Goal: Navigation & Orientation: Find specific page/section

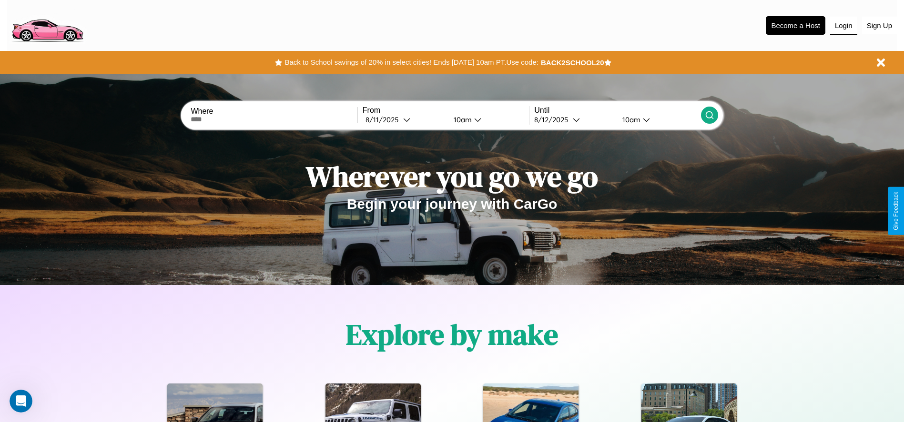
click at [843, 25] on button "Login" at bounding box center [843, 26] width 27 height 18
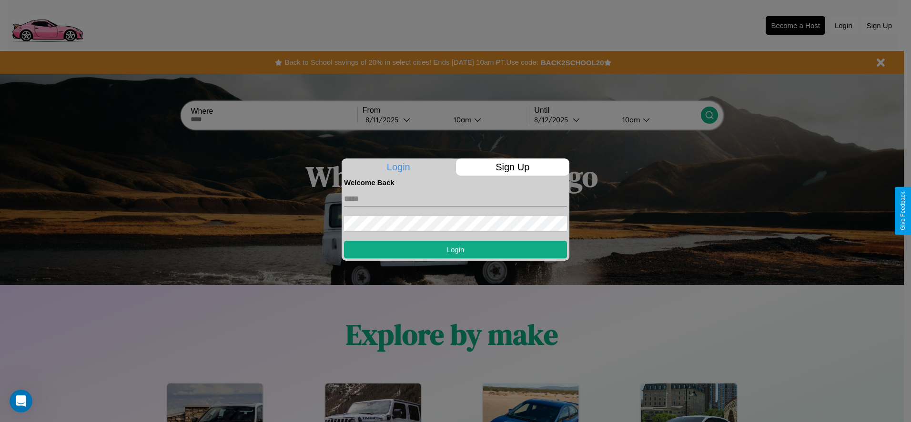
click at [455, 199] on input "text" at bounding box center [455, 198] width 223 height 15
type input "**********"
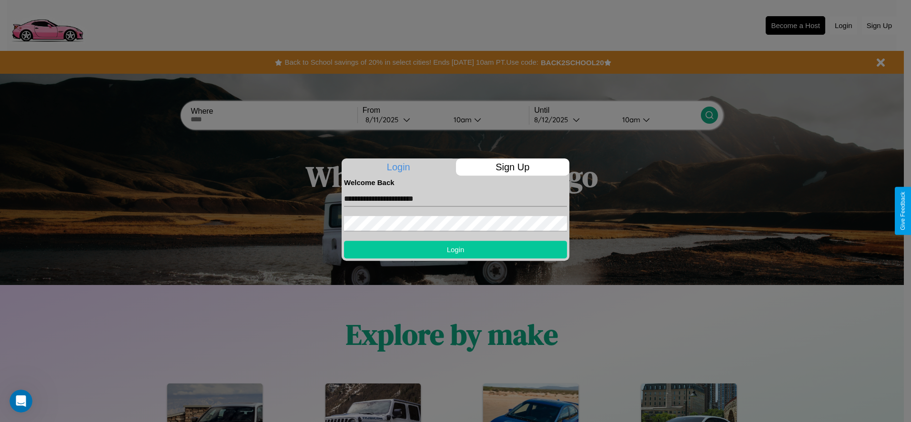
click at [455, 250] on button "Login" at bounding box center [455, 250] width 223 height 18
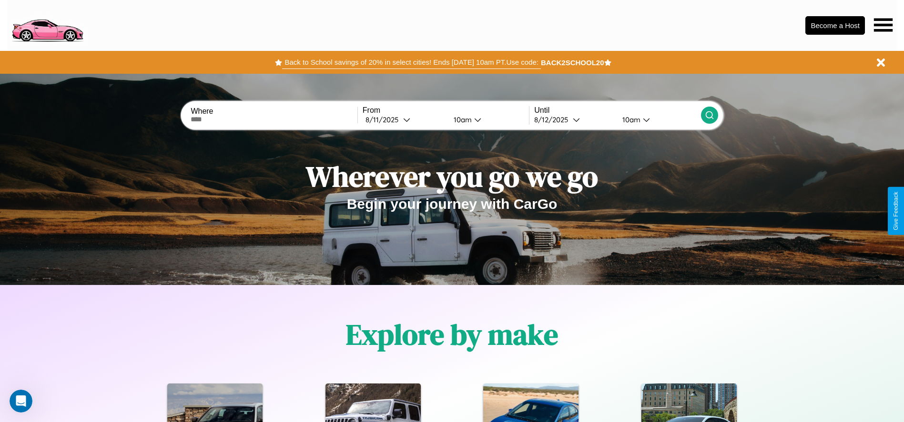
click at [411, 62] on button "Back to School savings of 20% in select cities! Ends [DATE] 10am PT. Use code:" at bounding box center [411, 62] width 258 height 13
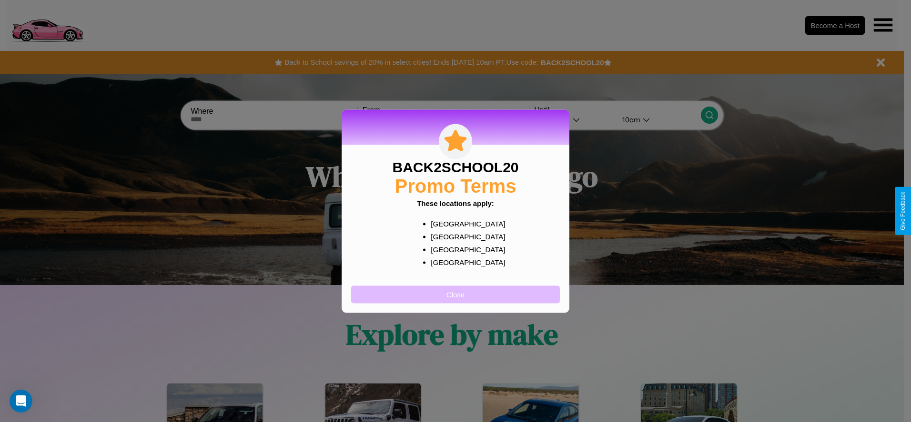
click at [455, 294] on button "Close" at bounding box center [455, 295] width 209 height 18
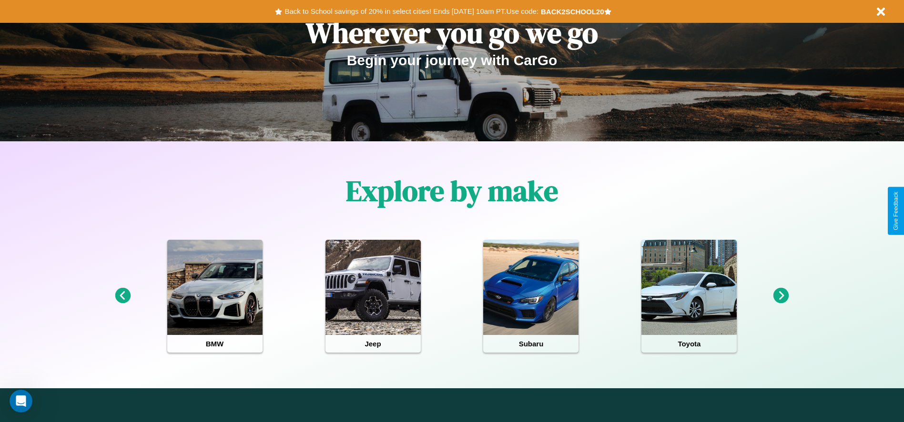
scroll to position [198, 0]
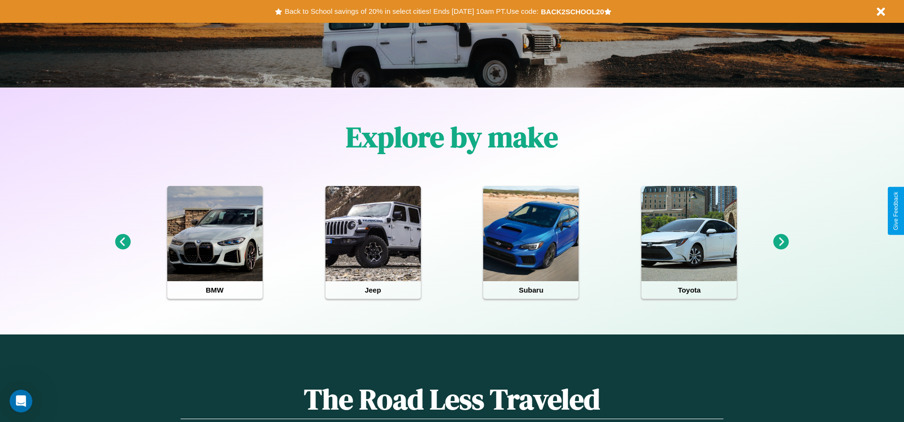
click at [781, 242] on icon at bounding box center [781, 242] width 16 height 16
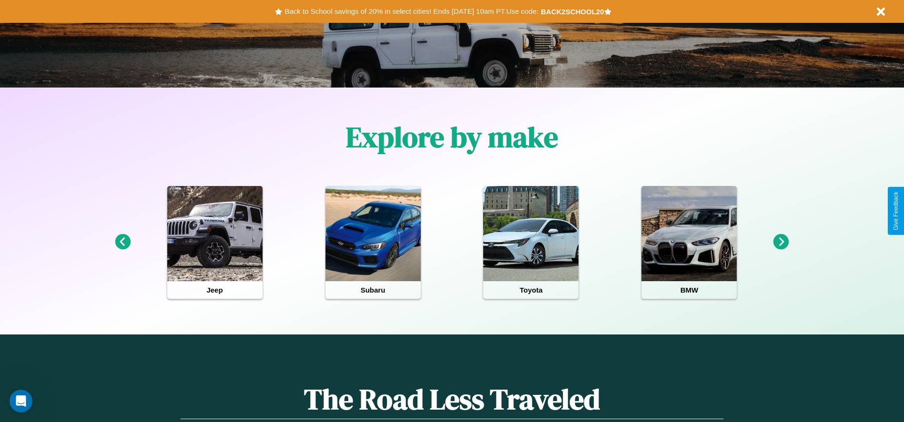
click at [781, 242] on icon at bounding box center [781, 242] width 16 height 16
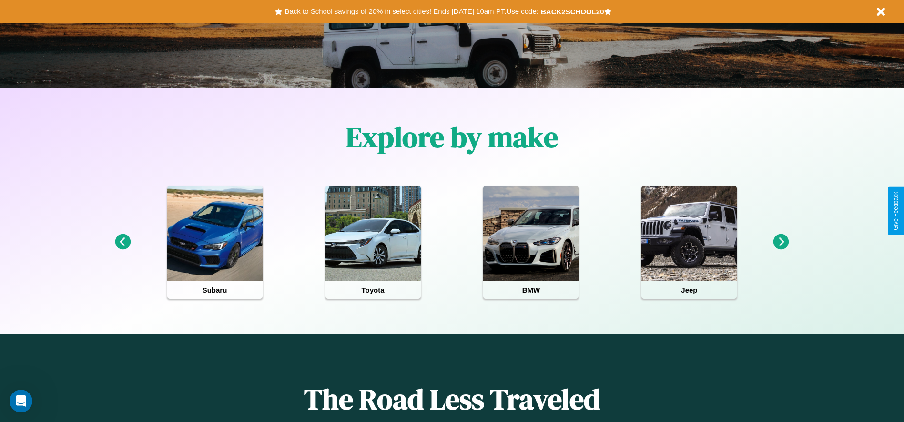
click at [122, 242] on icon at bounding box center [123, 242] width 16 height 16
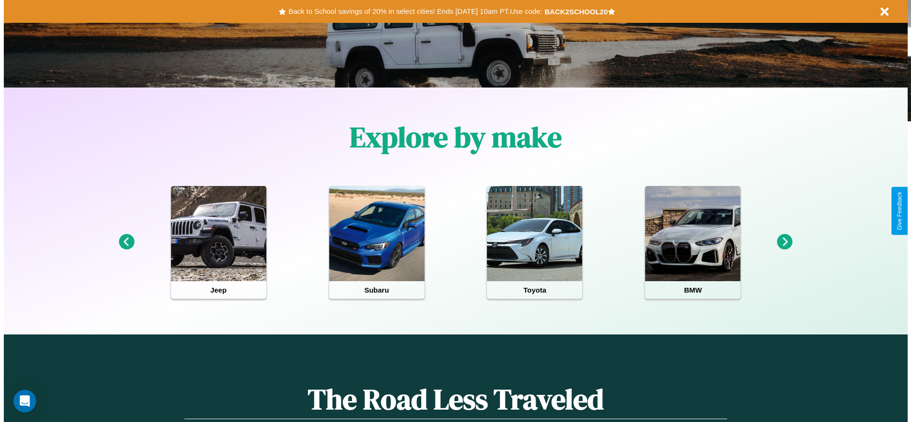
scroll to position [0, 0]
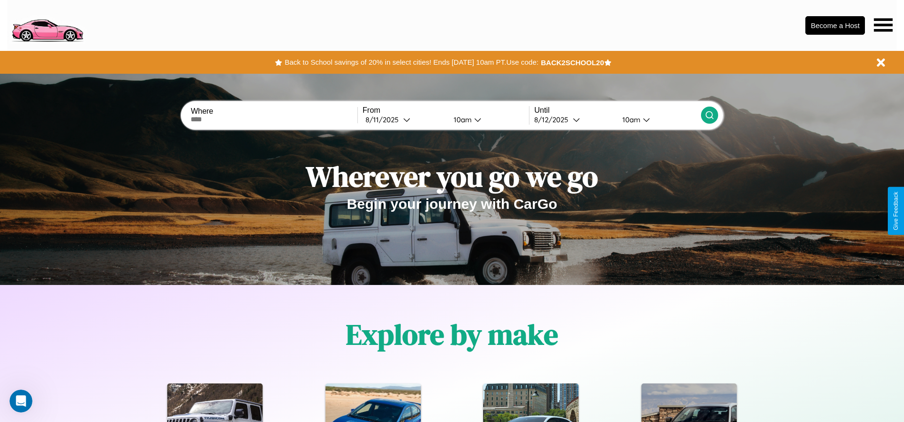
click at [883, 25] on icon at bounding box center [883, 24] width 19 height 13
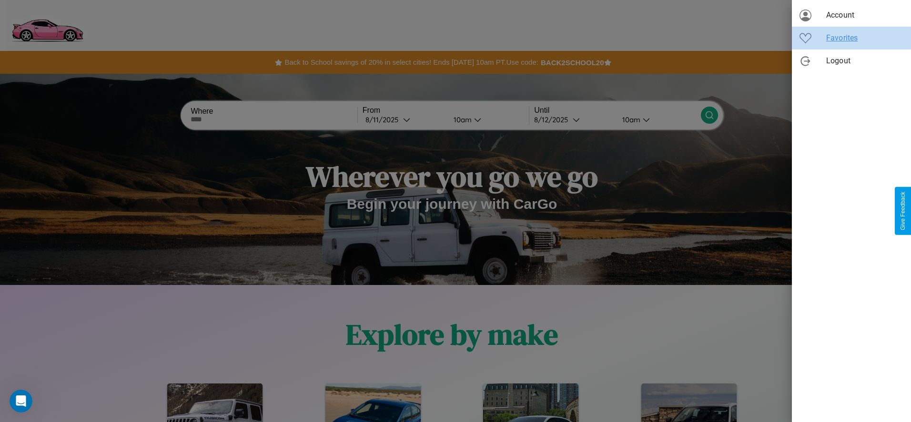
click at [851, 38] on span "Favorites" at bounding box center [864, 37] width 77 height 11
